Goal: Task Accomplishment & Management: Use online tool/utility

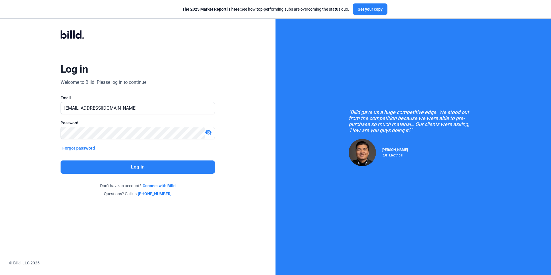
click at [186, 170] on button "Log in" at bounding box center [138, 166] width 154 height 13
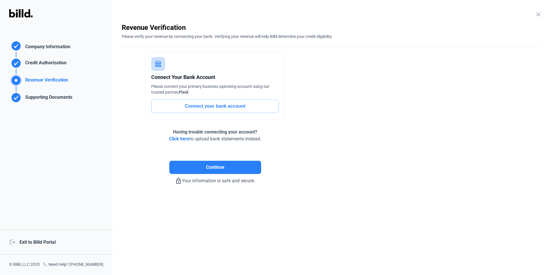
click at [46, 240] on div "logout Exit to Billd Portal" at bounding box center [56, 242] width 113 height 25
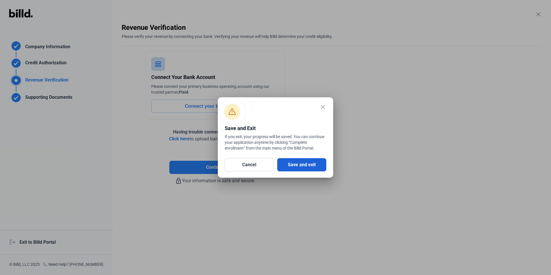
click at [304, 164] on button "Save and exit" at bounding box center [301, 164] width 49 height 13
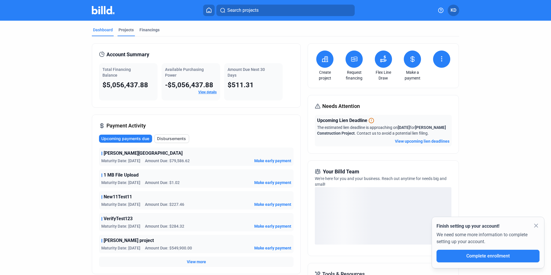
click at [119, 30] on div "Projects" at bounding box center [126, 30] width 15 height 6
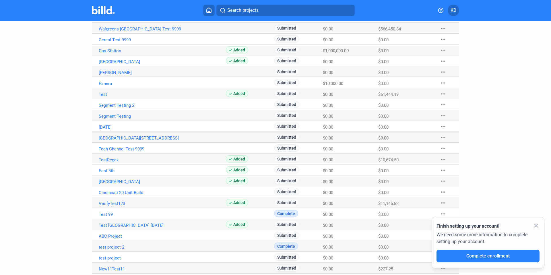
scroll to position [227, 0]
click at [115, 202] on link "VerifyTest123" at bounding box center [162, 202] width 127 height 5
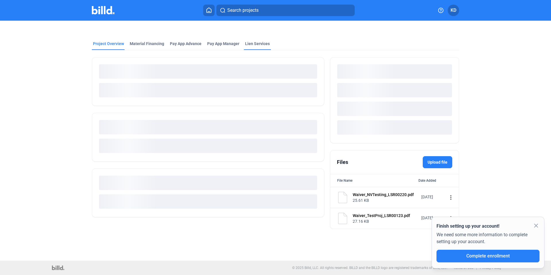
click at [249, 43] on div "Lien Services" at bounding box center [257, 44] width 25 height 6
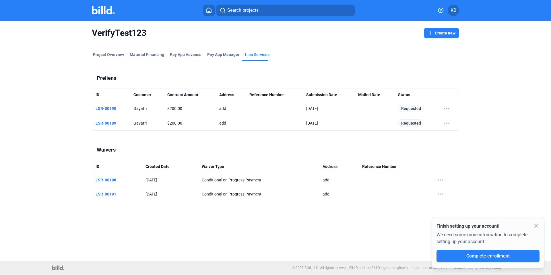
click at [455, 33] on button "Create new" at bounding box center [441, 33] width 35 height 10
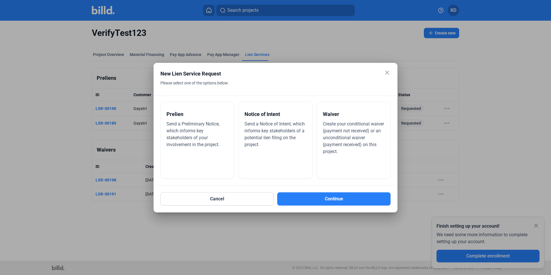
click at [345, 136] on span "Create your conditional waiver (payment not received) or an unconditional waive…" at bounding box center [353, 137] width 61 height 33
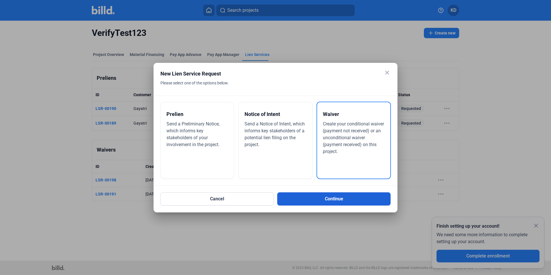
click at [346, 197] on button "Continue" at bounding box center [333, 198] width 113 height 13
